Goal: Information Seeking & Learning: Learn about a topic

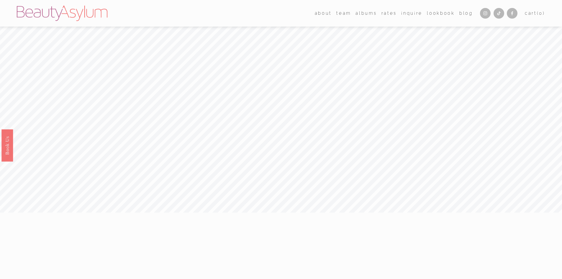
click at [391, 13] on link "Rates" at bounding box center [388, 13] width 15 height 9
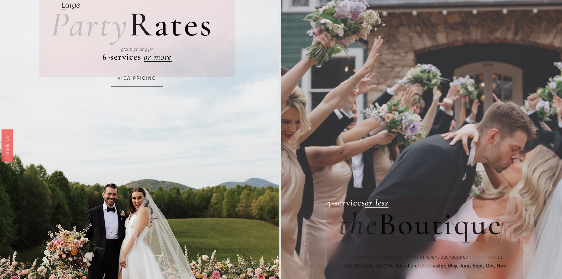
scroll to position [3, 0]
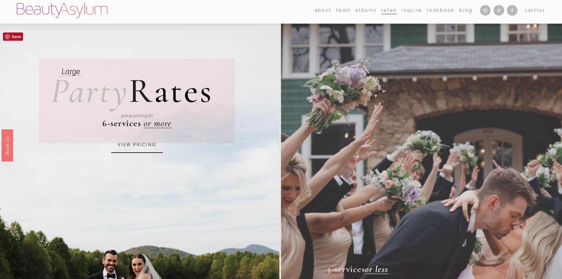
click at [147, 146] on link "VIEW PRICING" at bounding box center [137, 145] width 52 height 16
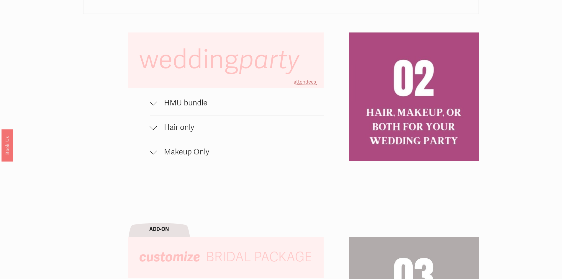
scroll to position [442, 0]
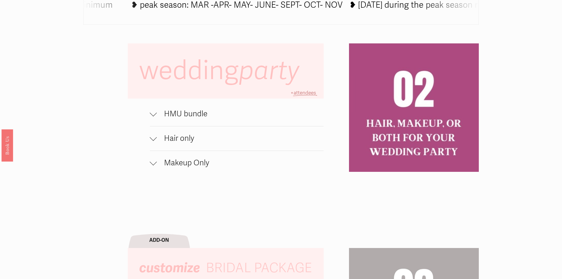
click at [205, 122] on button "HMU bundle" at bounding box center [237, 114] width 174 height 24
